Goal: Information Seeking & Learning: Understand process/instructions

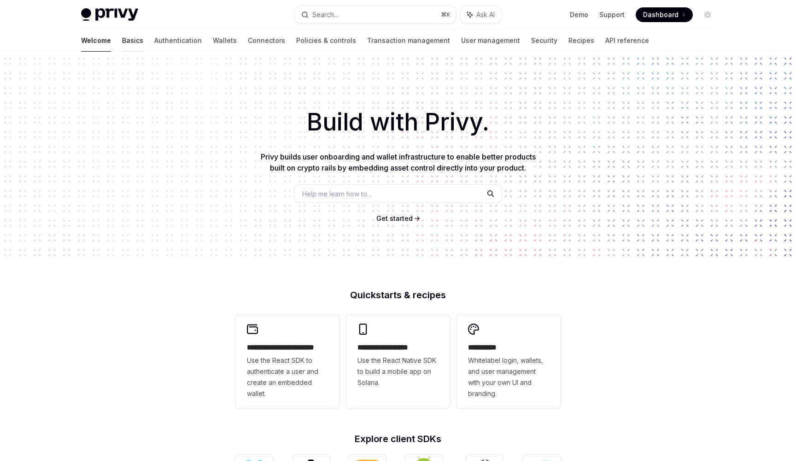
click at [122, 41] on link "Basics" at bounding box center [132, 40] width 21 height 22
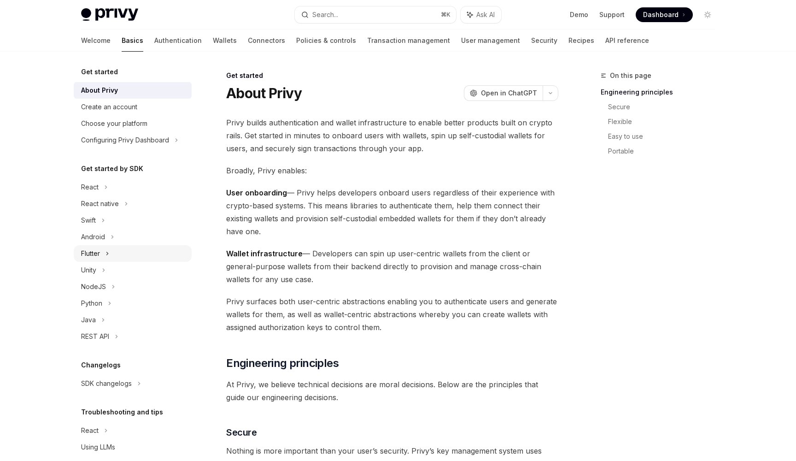
click at [106, 249] on div "Flutter" at bounding box center [133, 253] width 118 height 17
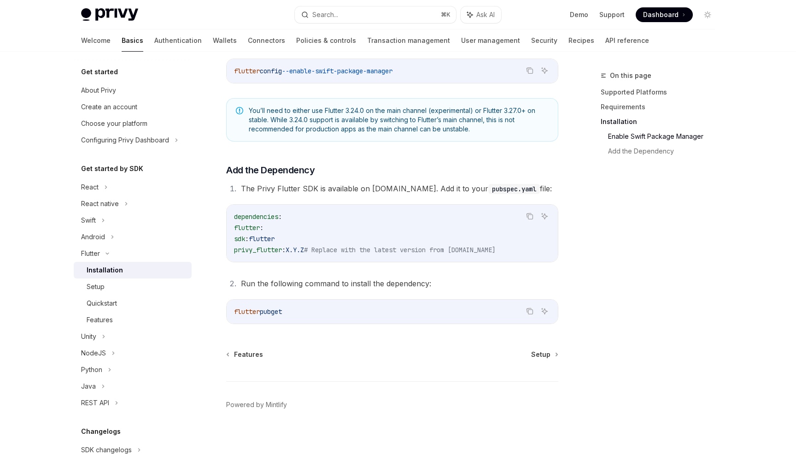
scroll to position [318, 0]
click at [120, 288] on div "Setup" at bounding box center [137, 286] width 100 height 11
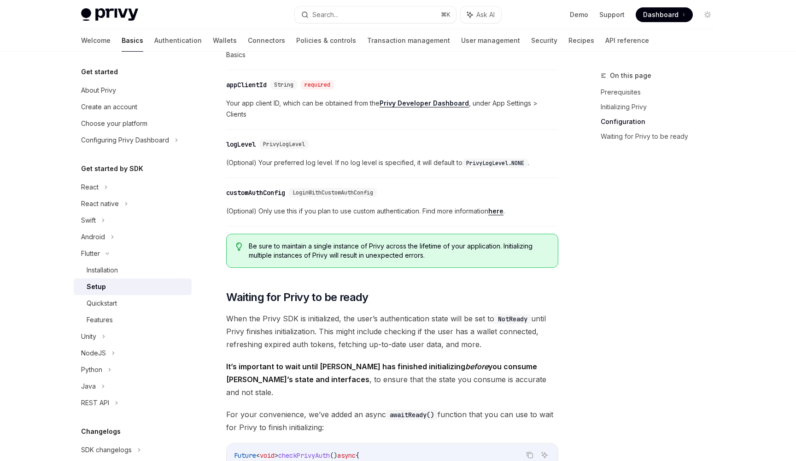
scroll to position [487, 0]
click at [91, 303] on div "Quickstart" at bounding box center [102, 303] width 30 height 11
type textarea "*"
